Goal: Task Accomplishment & Management: Use online tool/utility

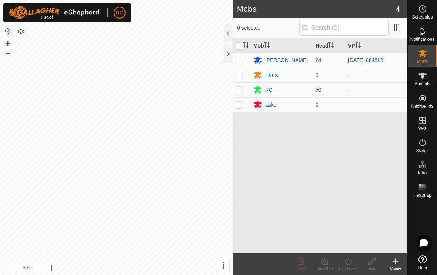
click at [232, 55] on div at bounding box center [228, 54] width 9 height 18
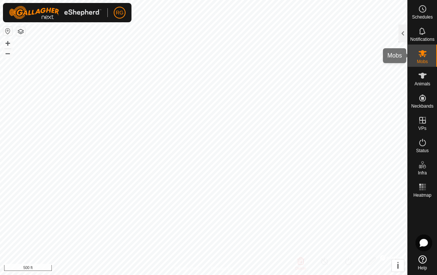
click at [426, 51] on icon at bounding box center [423, 53] width 8 height 7
click at [405, 31] on div at bounding box center [403, 33] width 9 height 18
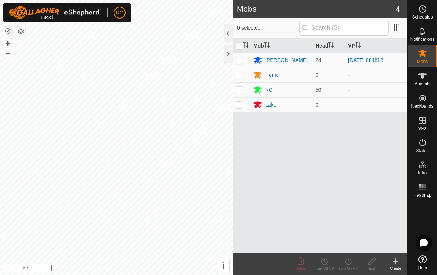
click at [242, 89] on p-checkbox at bounding box center [239, 90] width 7 height 6
checkbox input "true"
click at [231, 57] on div at bounding box center [228, 54] width 9 height 18
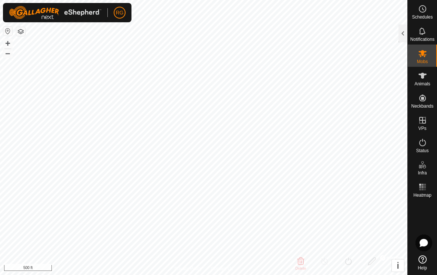
click at [402, 36] on div at bounding box center [403, 33] width 9 height 18
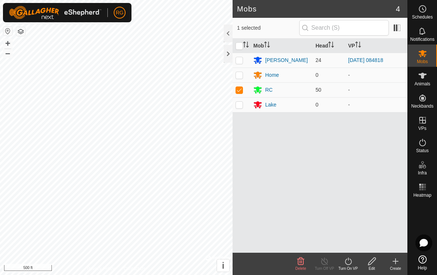
click at [227, 54] on div at bounding box center [228, 54] width 9 height 18
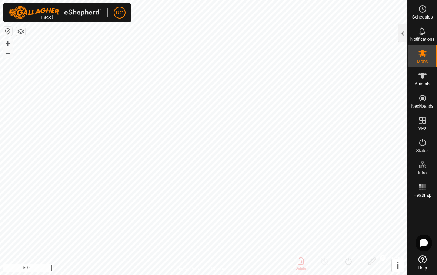
click at [402, 34] on div at bounding box center [403, 33] width 9 height 18
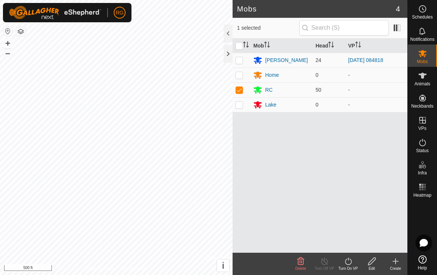
click at [351, 260] on icon at bounding box center [348, 261] width 9 height 9
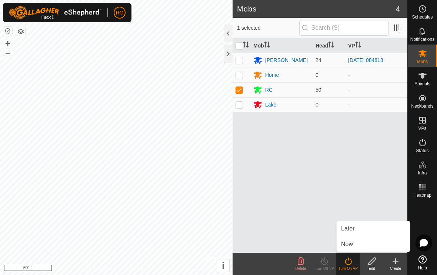
click at [354, 244] on link "Now" at bounding box center [373, 244] width 73 height 15
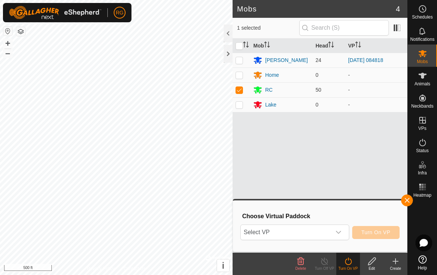
click at [342, 230] on div "dropdown trigger" at bounding box center [338, 232] width 15 height 15
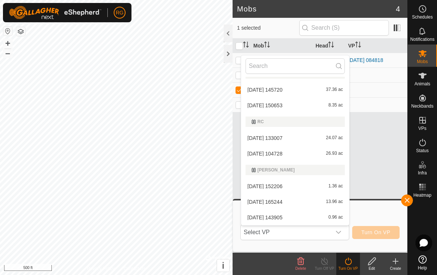
scroll to position [12, 0]
click at [283, 106] on span "[DATE] 150653" at bounding box center [265, 104] width 35 height 5
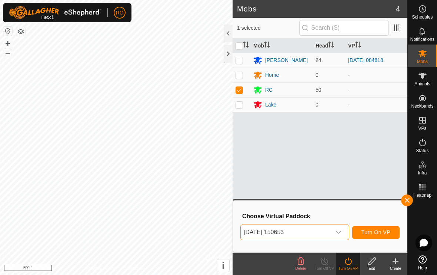
click at [380, 235] on span "Turn On VP" at bounding box center [376, 232] width 29 height 6
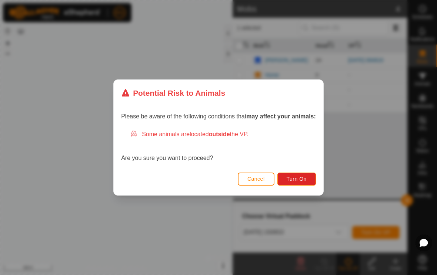
click at [304, 179] on span "Turn On" at bounding box center [297, 179] width 20 height 6
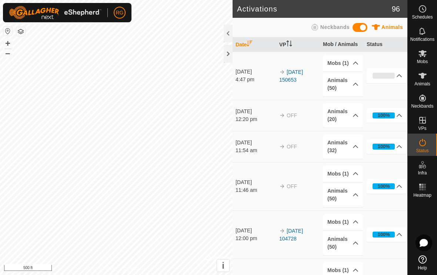
click at [230, 55] on div at bounding box center [228, 54] width 9 height 18
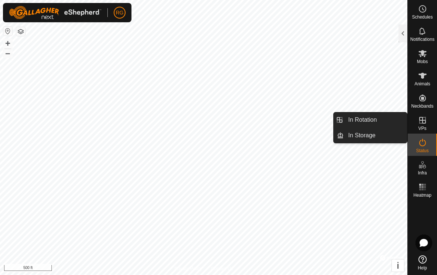
click at [374, 119] on span "In Rotation" at bounding box center [363, 119] width 29 height 9
